Goal: Information Seeking & Learning: Find contact information

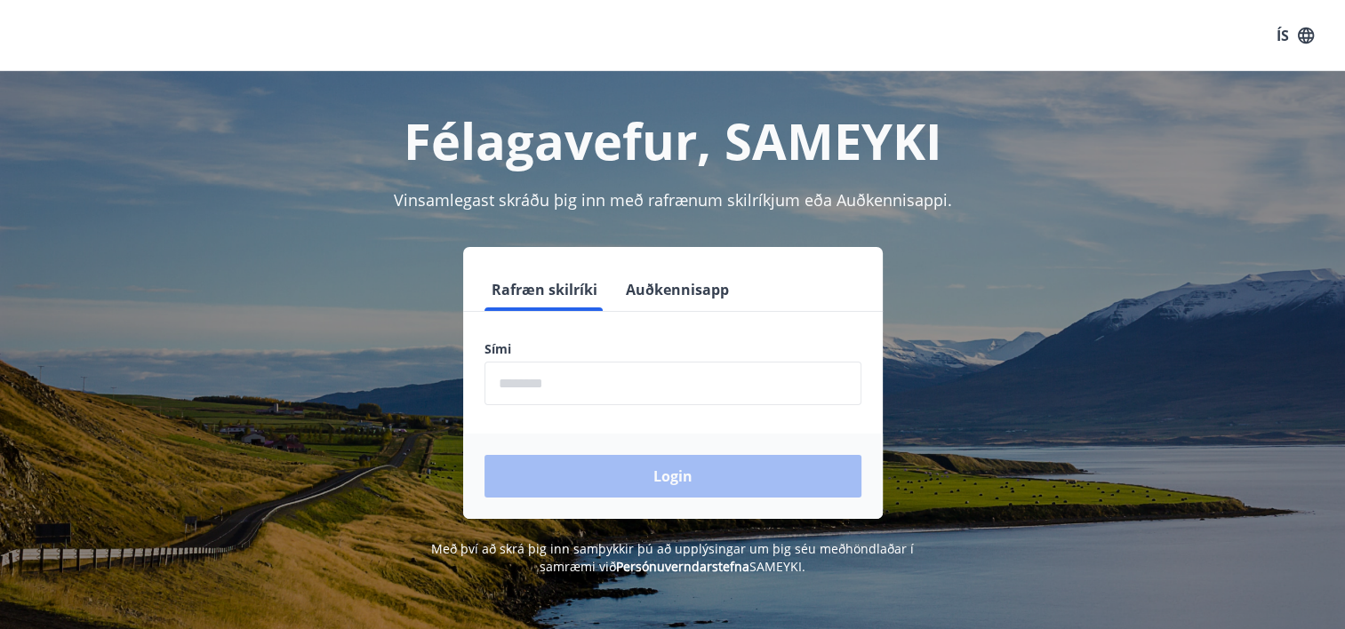
drag, startPoint x: 542, startPoint y: 375, endPoint x: 554, endPoint y: 378, distance: 11.9
click at [542, 375] on input "phone" at bounding box center [672, 384] width 377 height 44
type input "********"
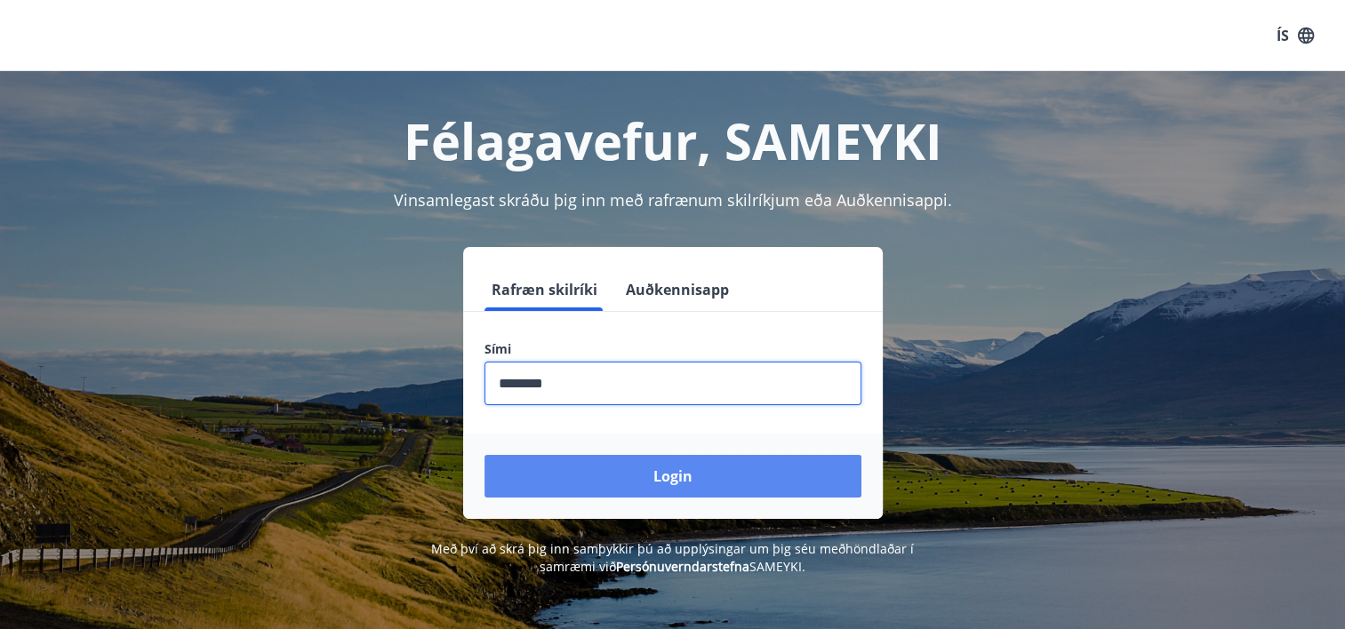
click at [752, 468] on button "Login" at bounding box center [672, 476] width 377 height 43
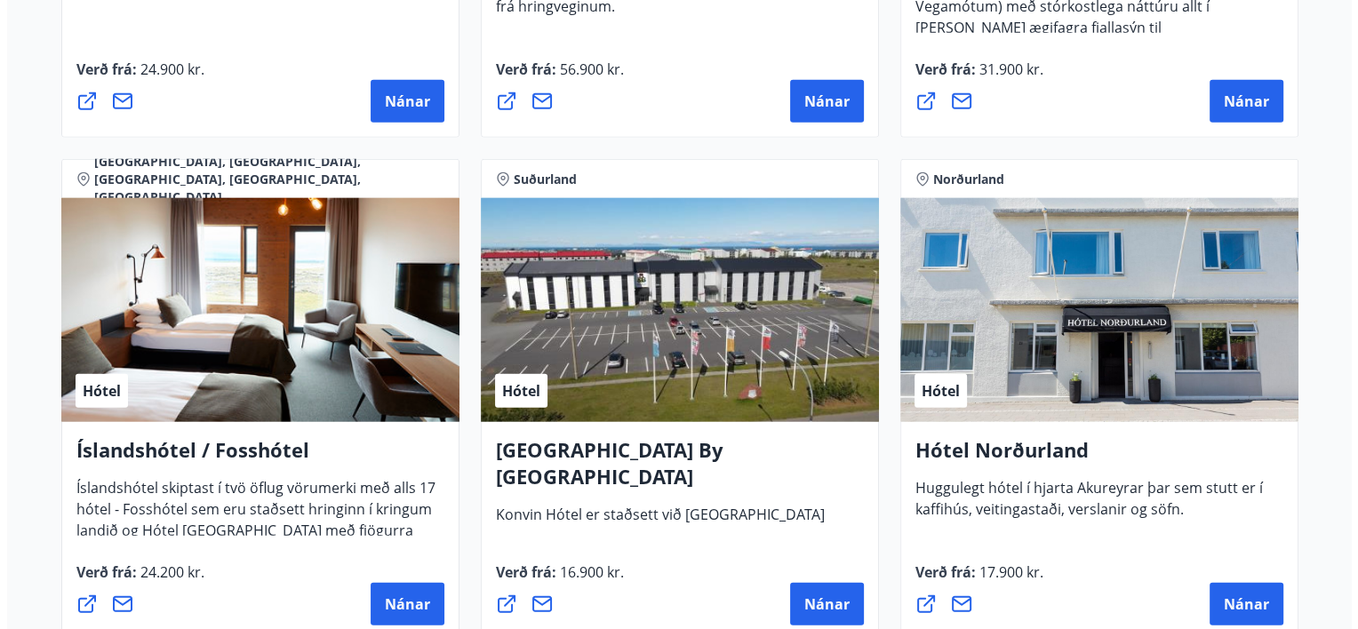
scroll to position [4266, 0]
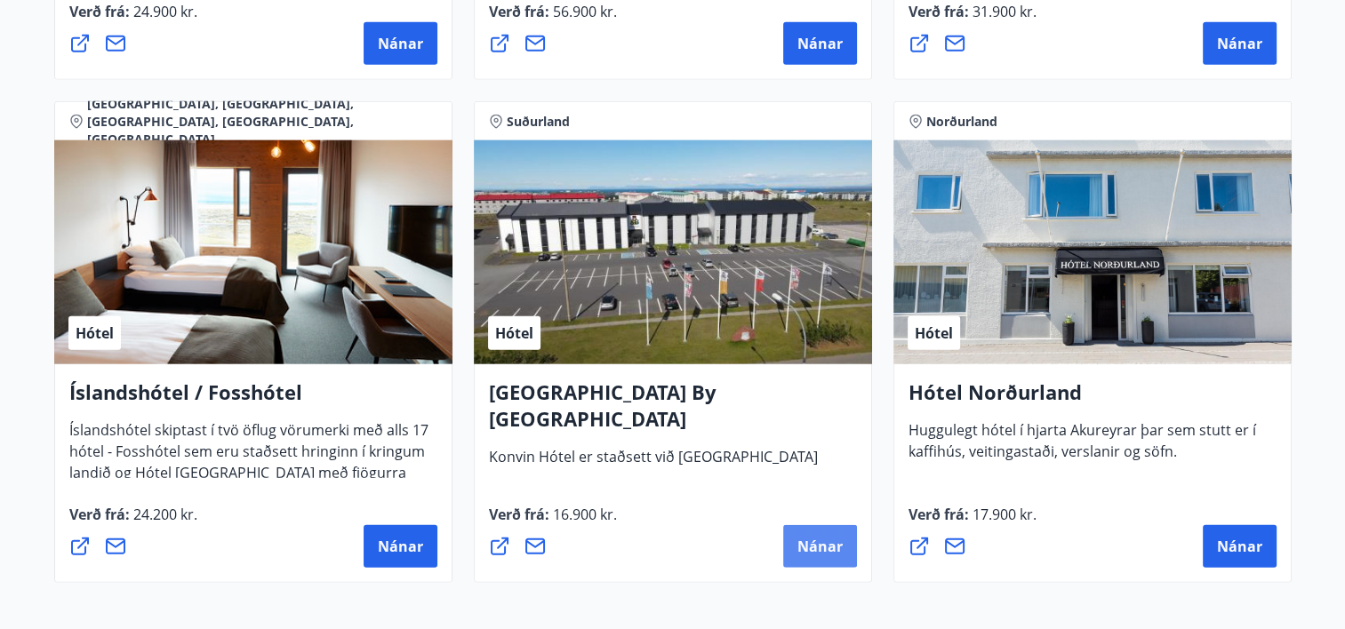
click at [811, 544] on span "Nánar" at bounding box center [819, 547] width 45 height 20
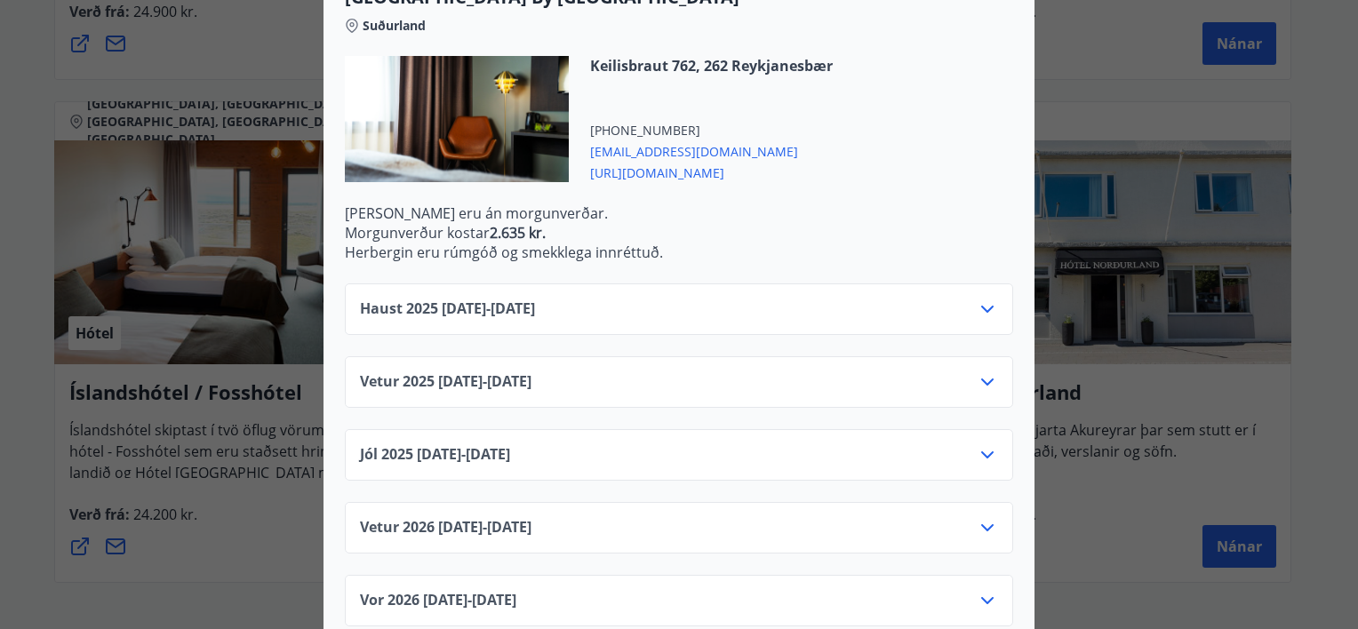
scroll to position [531, 0]
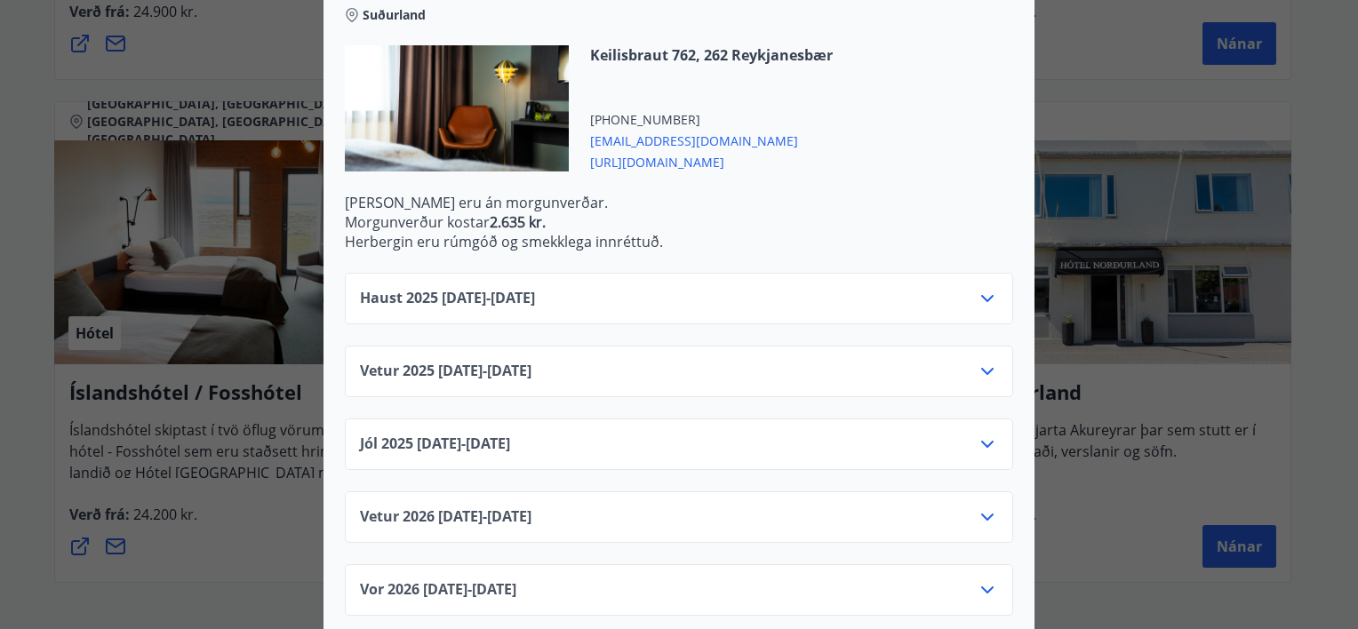
click at [982, 368] on icon at bounding box center [987, 371] width 12 height 7
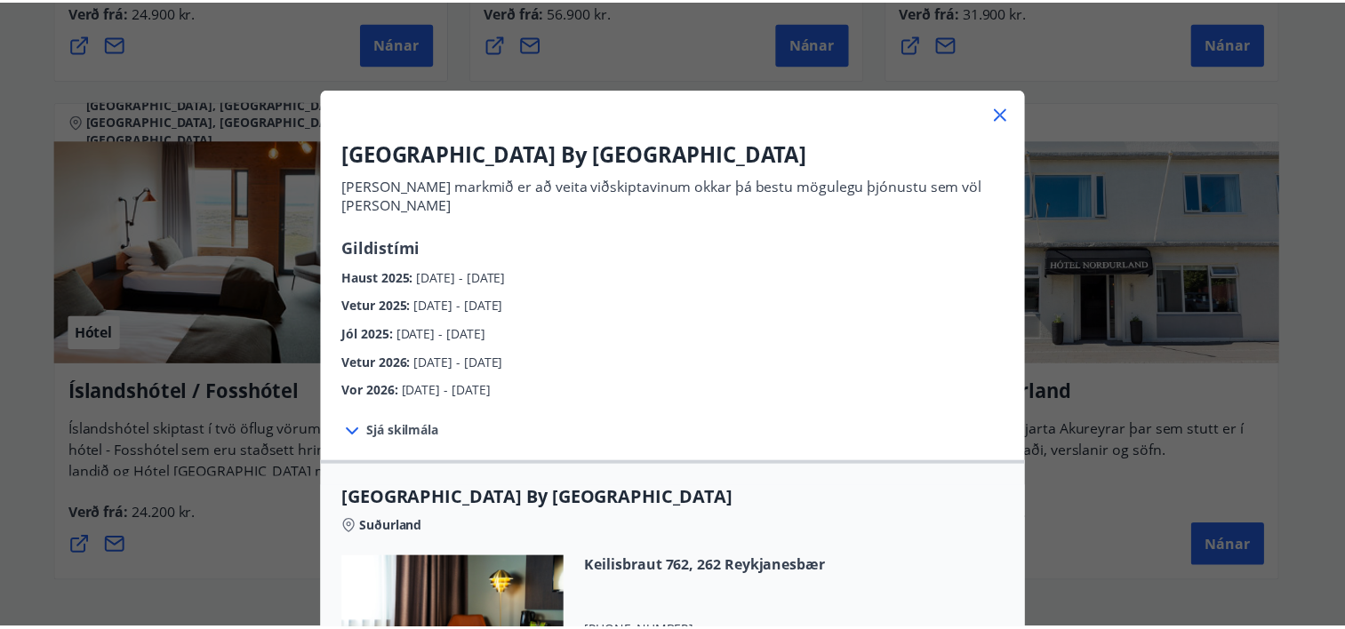
scroll to position [0, 0]
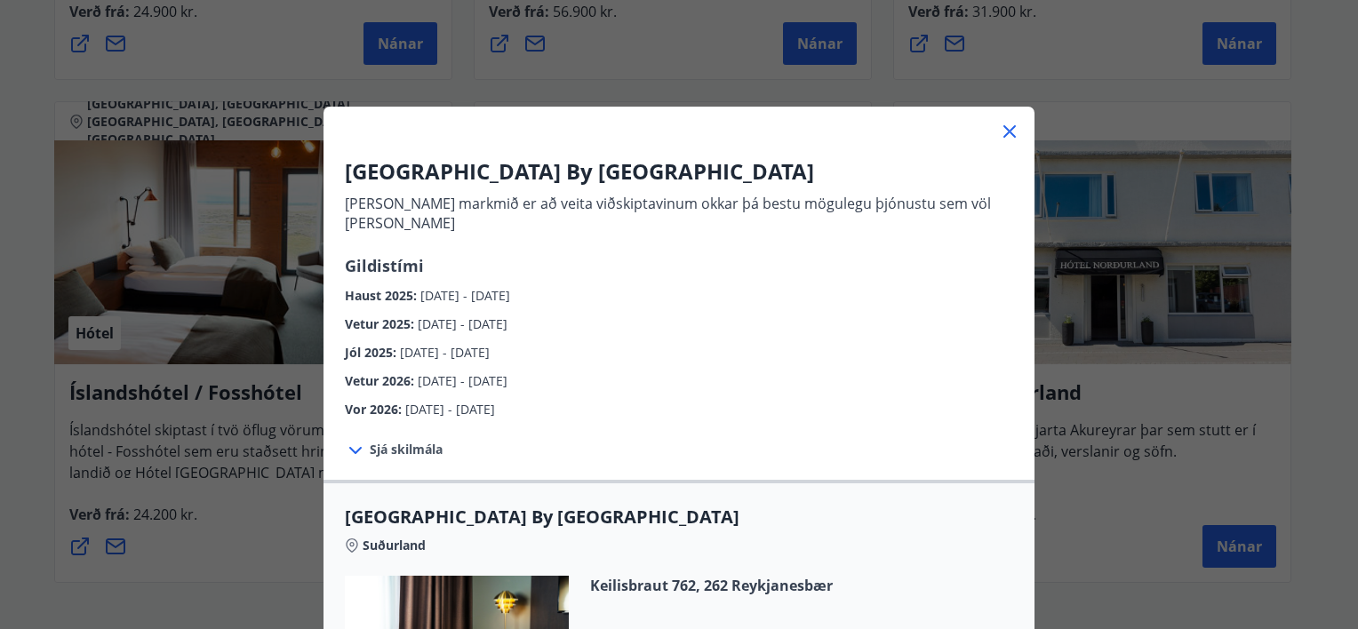
click at [1002, 124] on icon at bounding box center [1009, 131] width 21 height 21
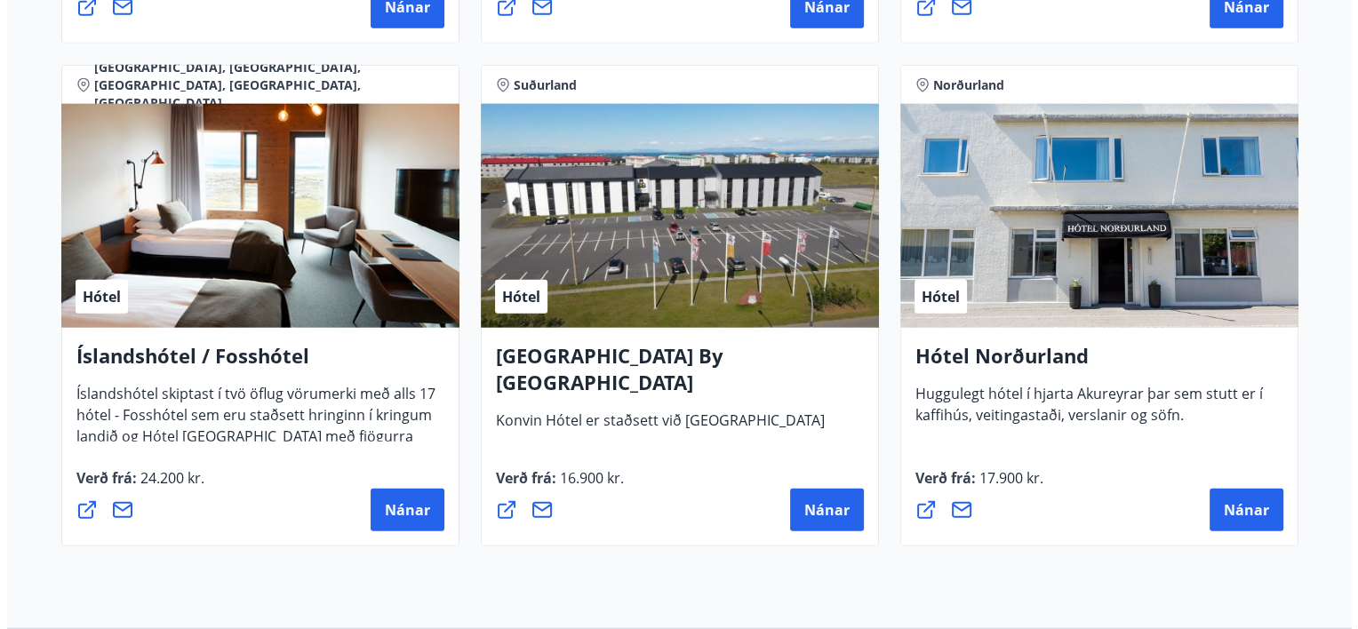
scroll to position [4272, 0]
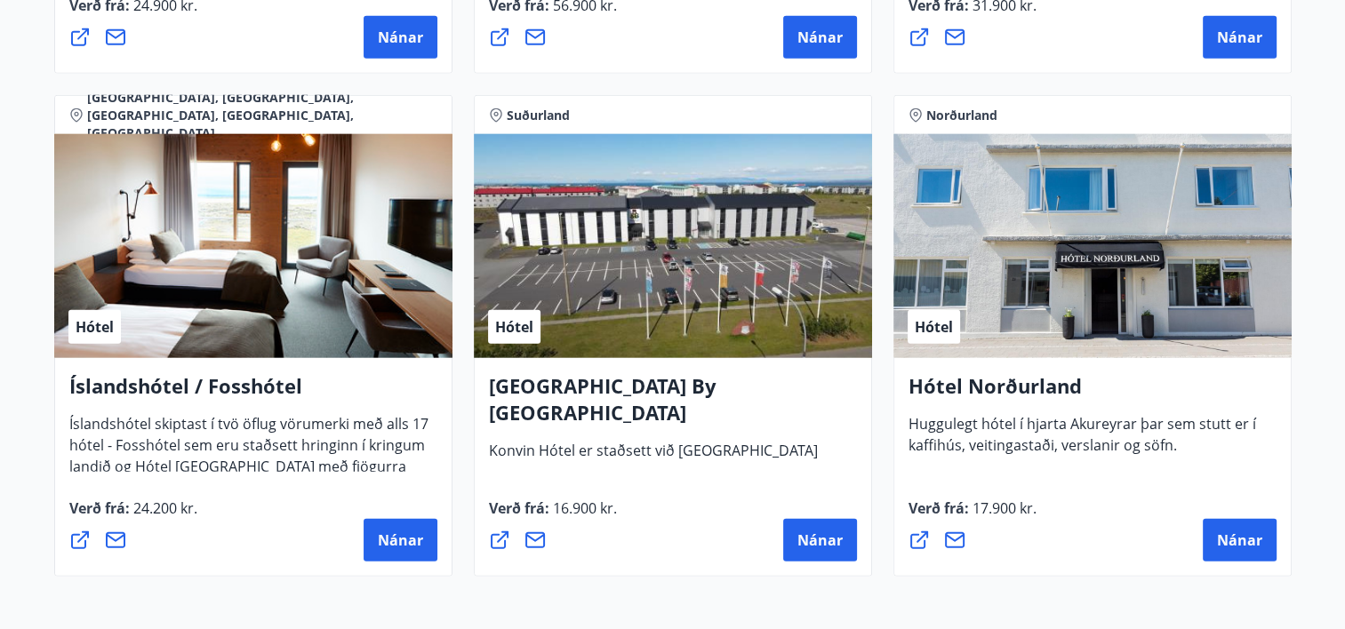
click at [684, 284] on div "Hótel" at bounding box center [673, 246] width 398 height 224
click at [804, 537] on span "Nánar" at bounding box center [819, 541] width 45 height 20
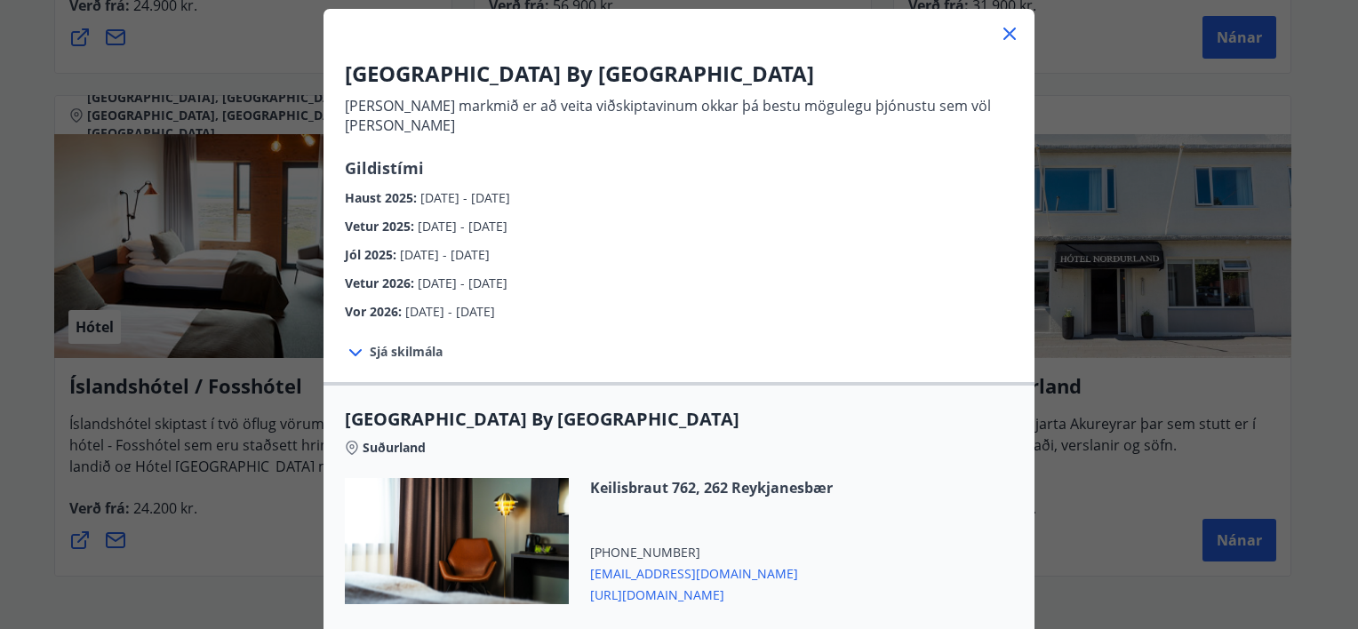
scroll to position [355, 0]
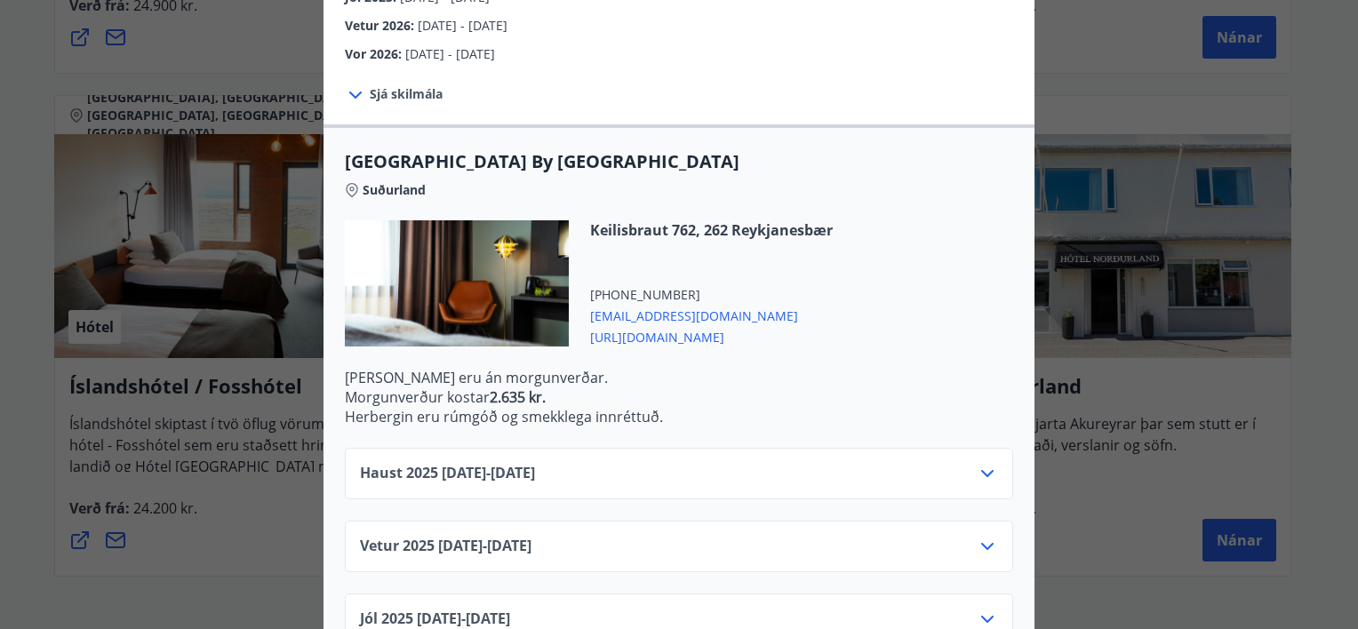
click at [624, 304] on span "booking@konvin.is" at bounding box center [711, 314] width 243 height 21
click at [934, 272] on div "Keilisbraut 762, 262 Reykjanesbær +354 4265000 booking@konvin.is https://konvin…" at bounding box center [679, 294] width 668 height 148
click at [630, 325] on span "https://konvin.is/" at bounding box center [711, 335] width 243 height 21
